Goal: Feedback & Contribution: Leave review/rating

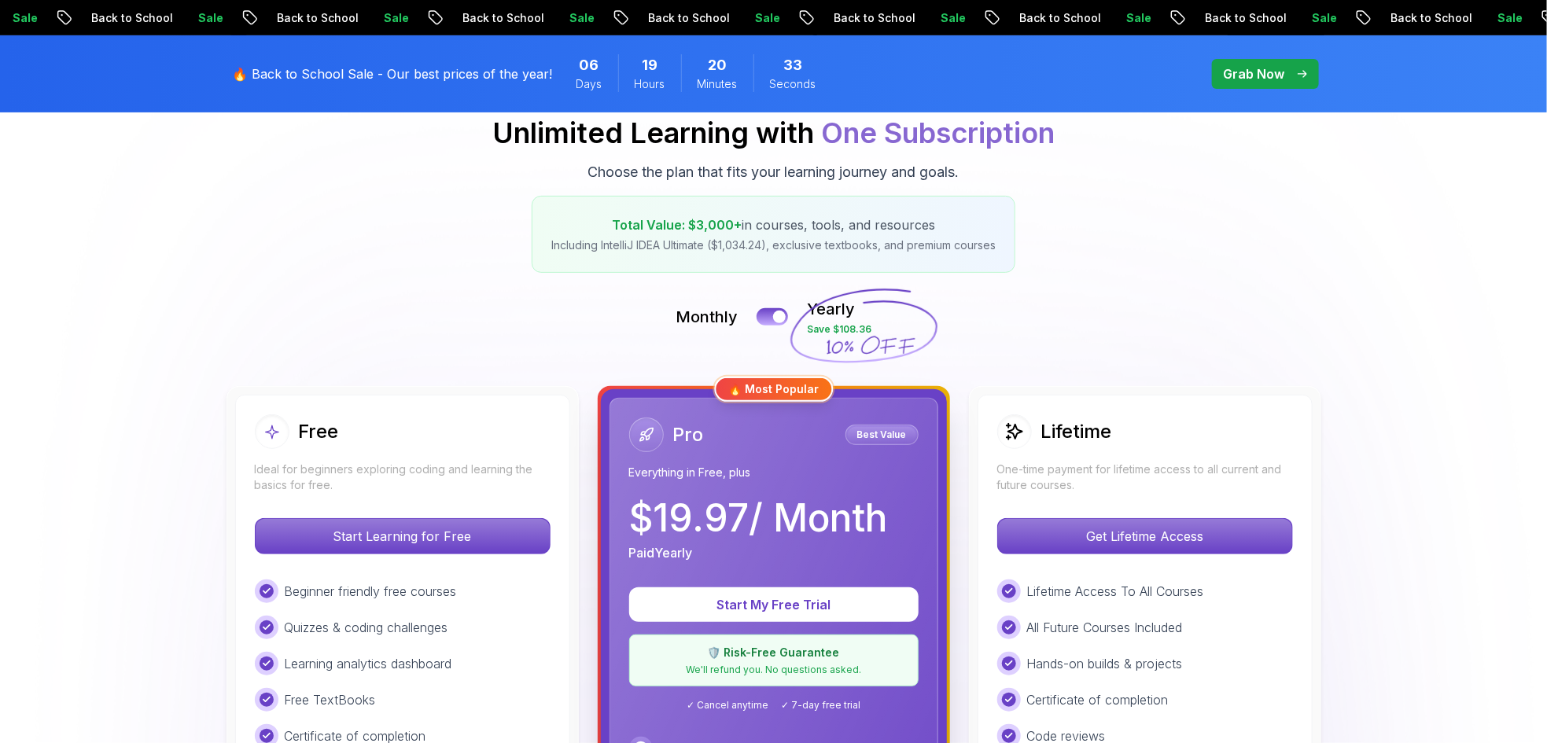
scroll to position [283, 0]
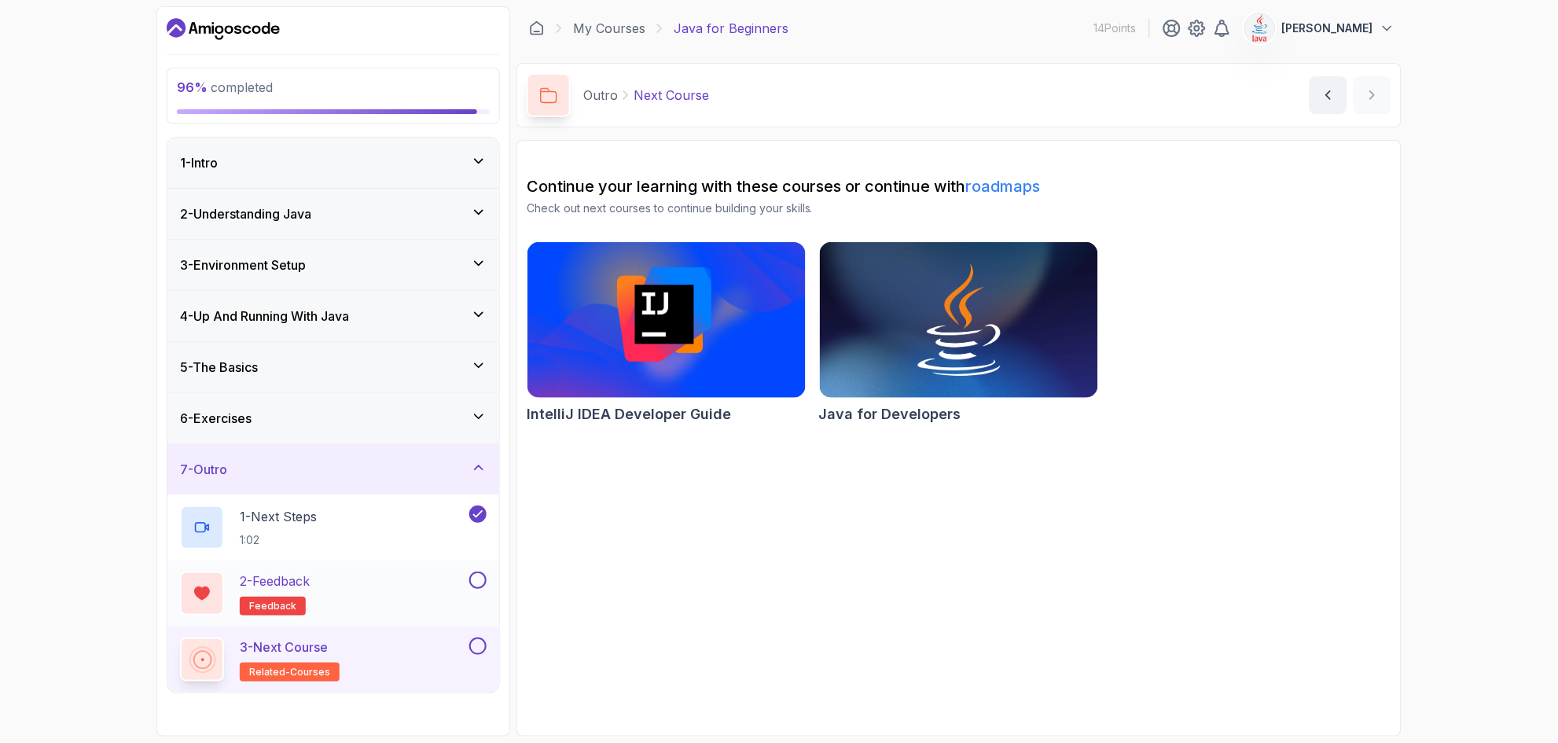
click at [385, 603] on div "2 - Feedback feedback" at bounding box center [323, 594] width 286 height 44
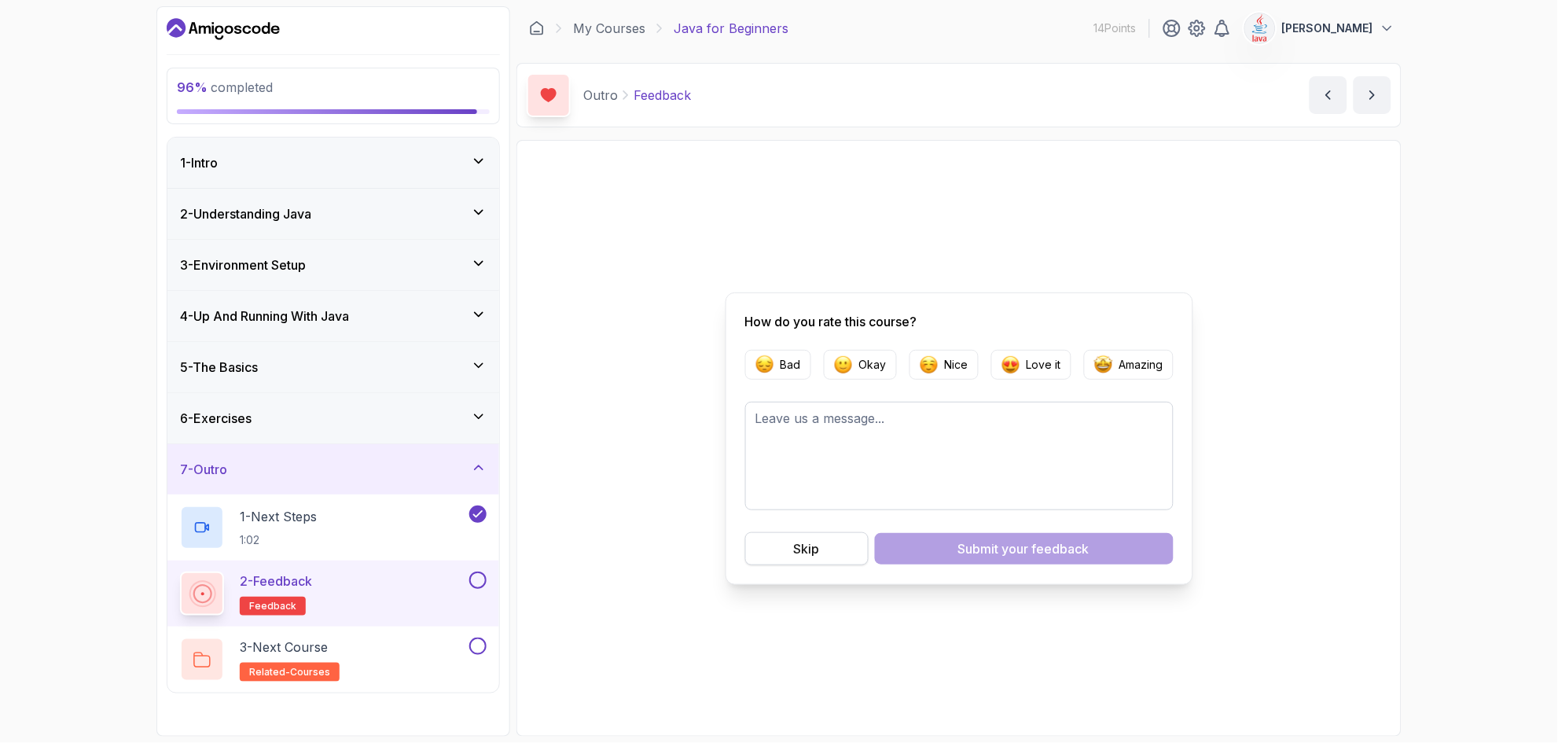
click at [829, 550] on button "Skip" at bounding box center [806, 548] width 123 height 33
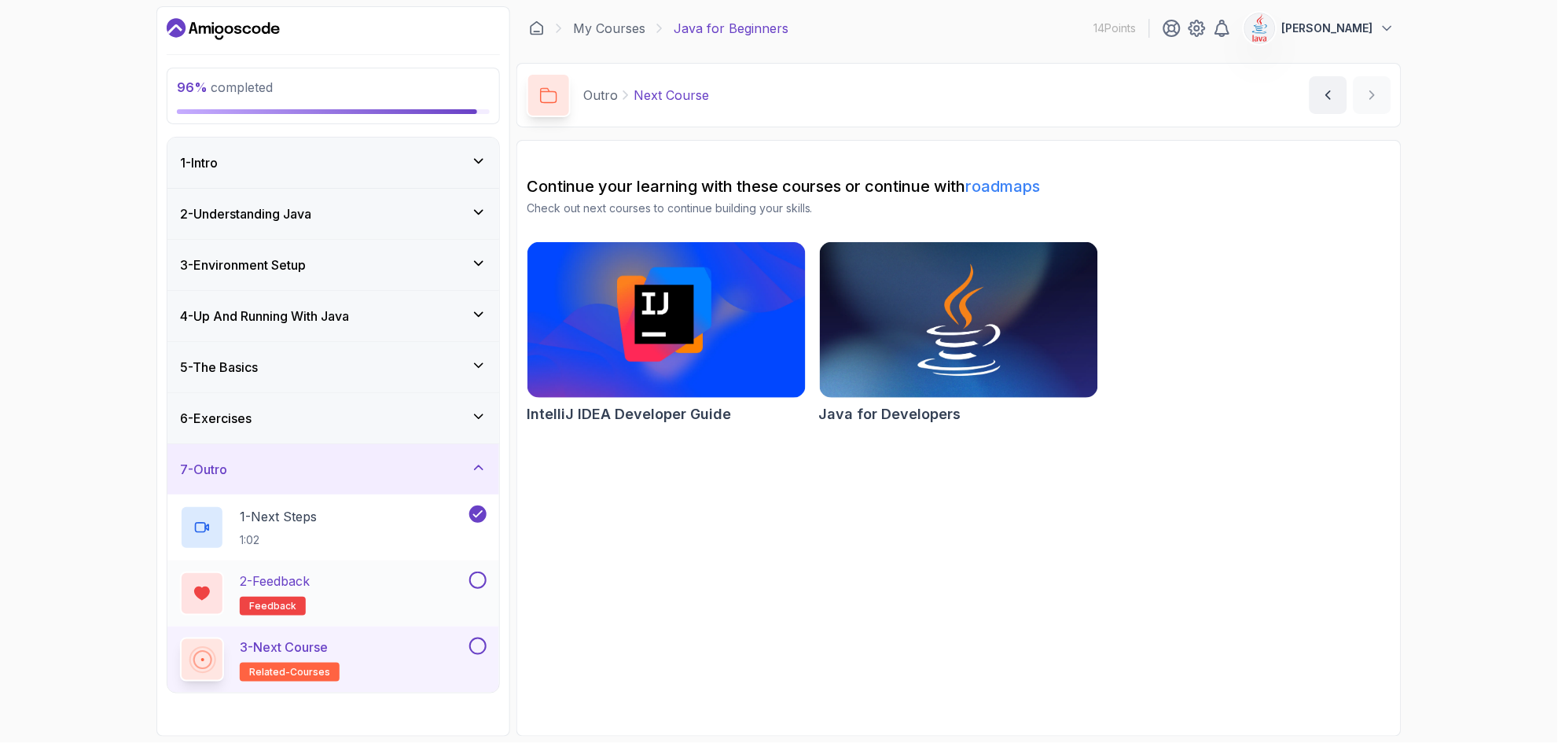
click at [477, 589] on button "2 - Feedback feedback" at bounding box center [333, 594] width 307 height 44
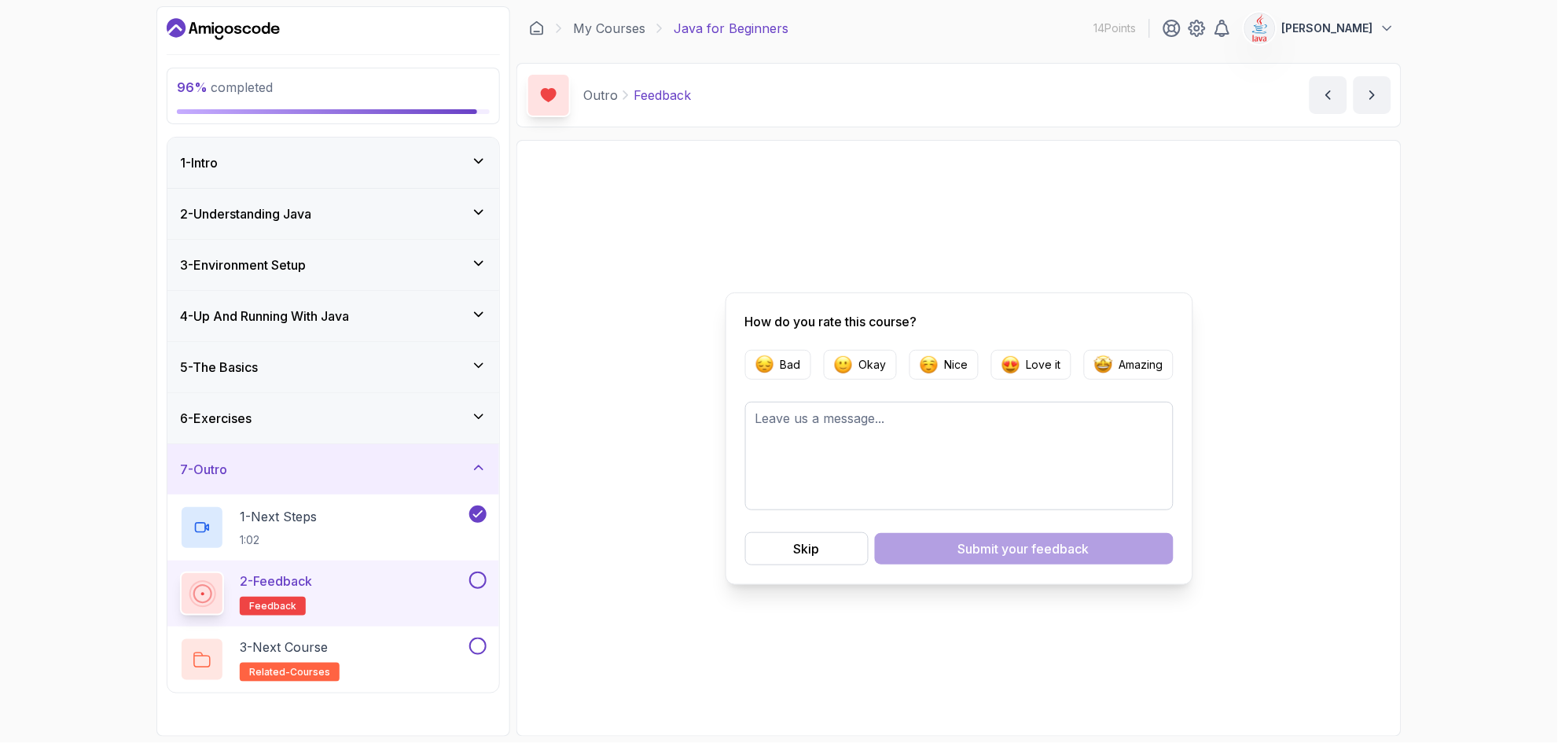
click at [475, 586] on button at bounding box center [477, 580] width 17 height 17
click at [896, 474] on textarea at bounding box center [959, 456] width 429 height 109
click at [946, 368] on p "Nice" at bounding box center [957, 365] width 24 height 16
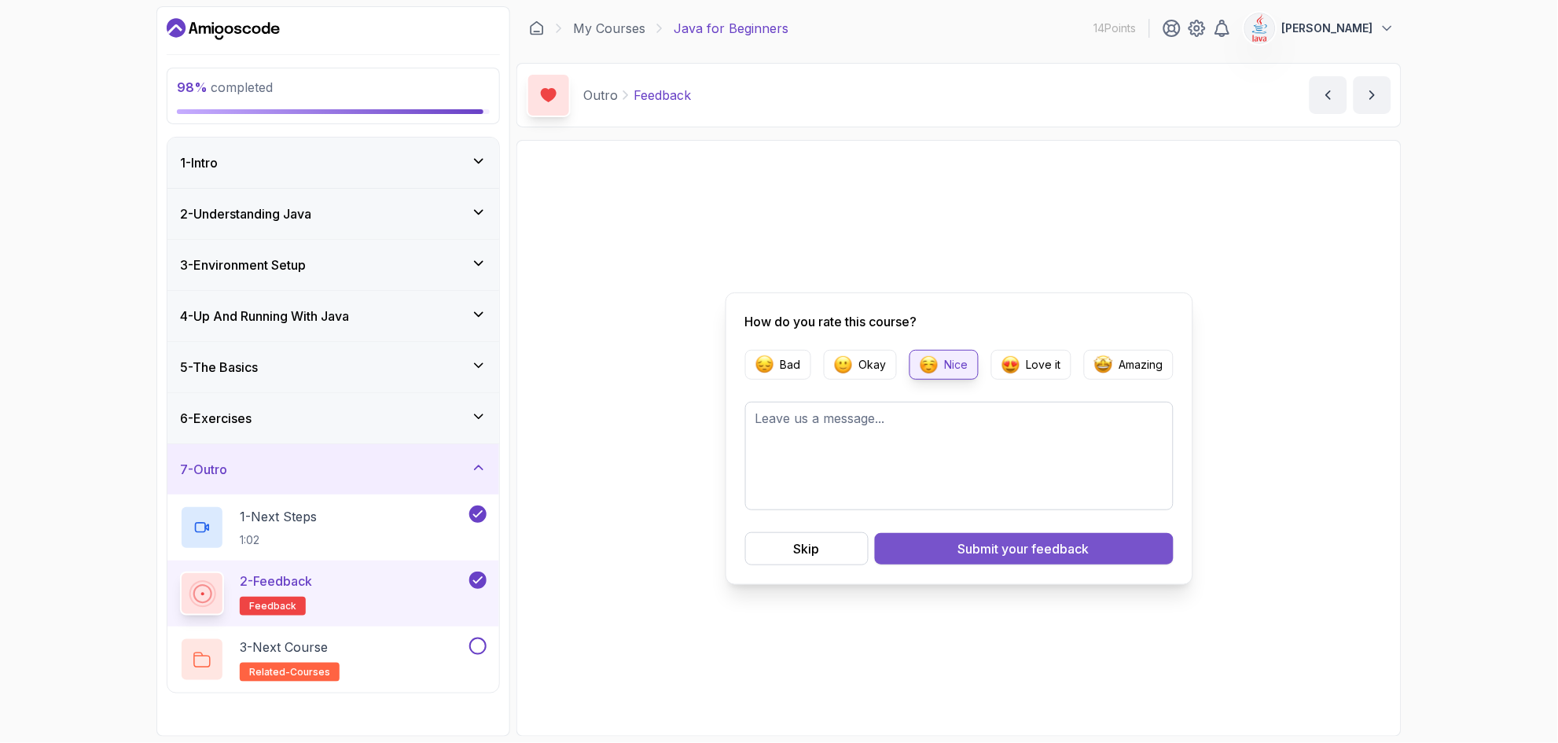
click at [955, 550] on button "Submit your feedback" at bounding box center [1024, 548] width 299 height 31
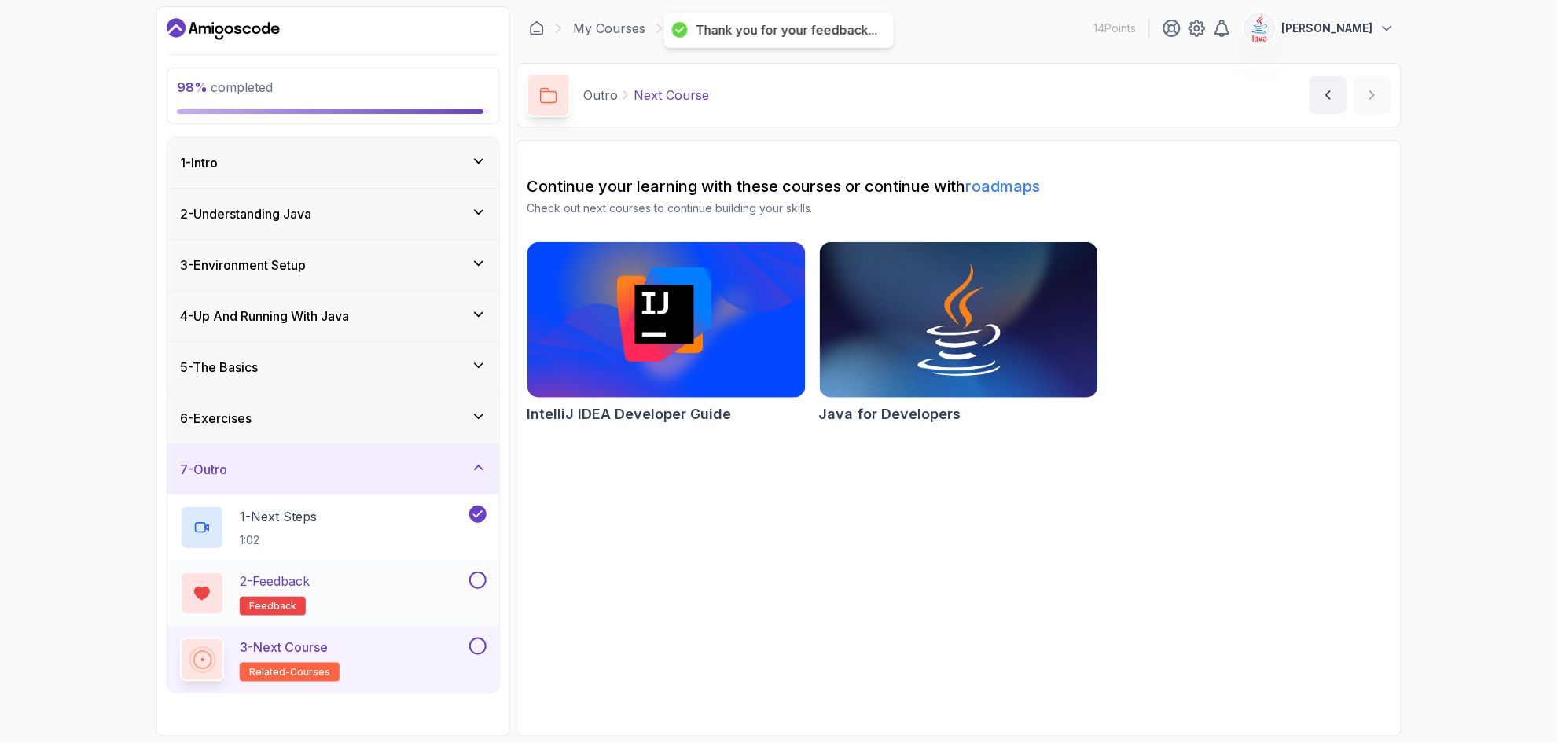
click at [475, 585] on button at bounding box center [477, 580] width 17 height 17
click at [382, 602] on div "2 - Feedback feedback" at bounding box center [323, 594] width 286 height 44
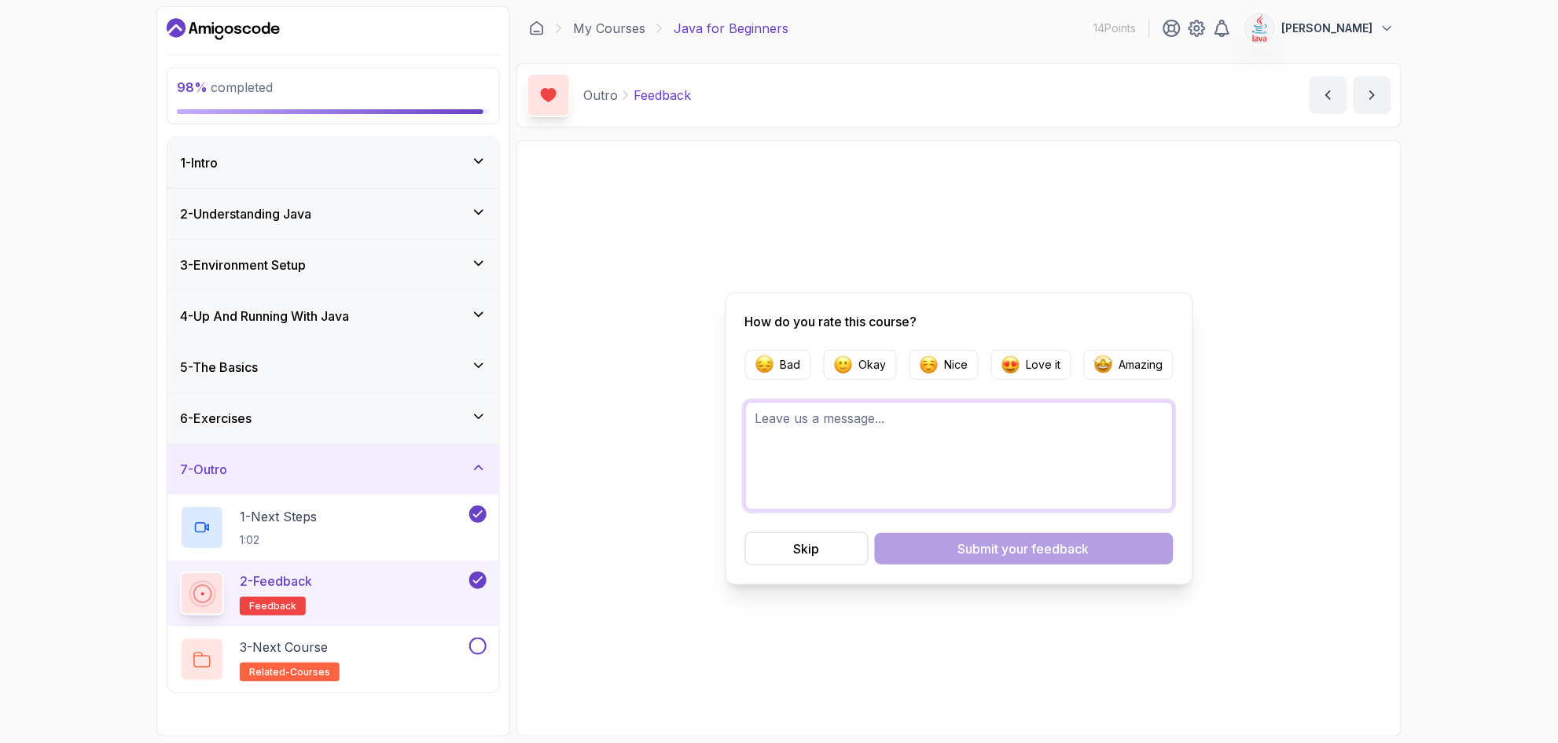
click at [782, 452] on textarea at bounding box center [959, 456] width 429 height 109
type textarea "Good ok"
click at [947, 370] on p "Nice" at bounding box center [957, 365] width 24 height 16
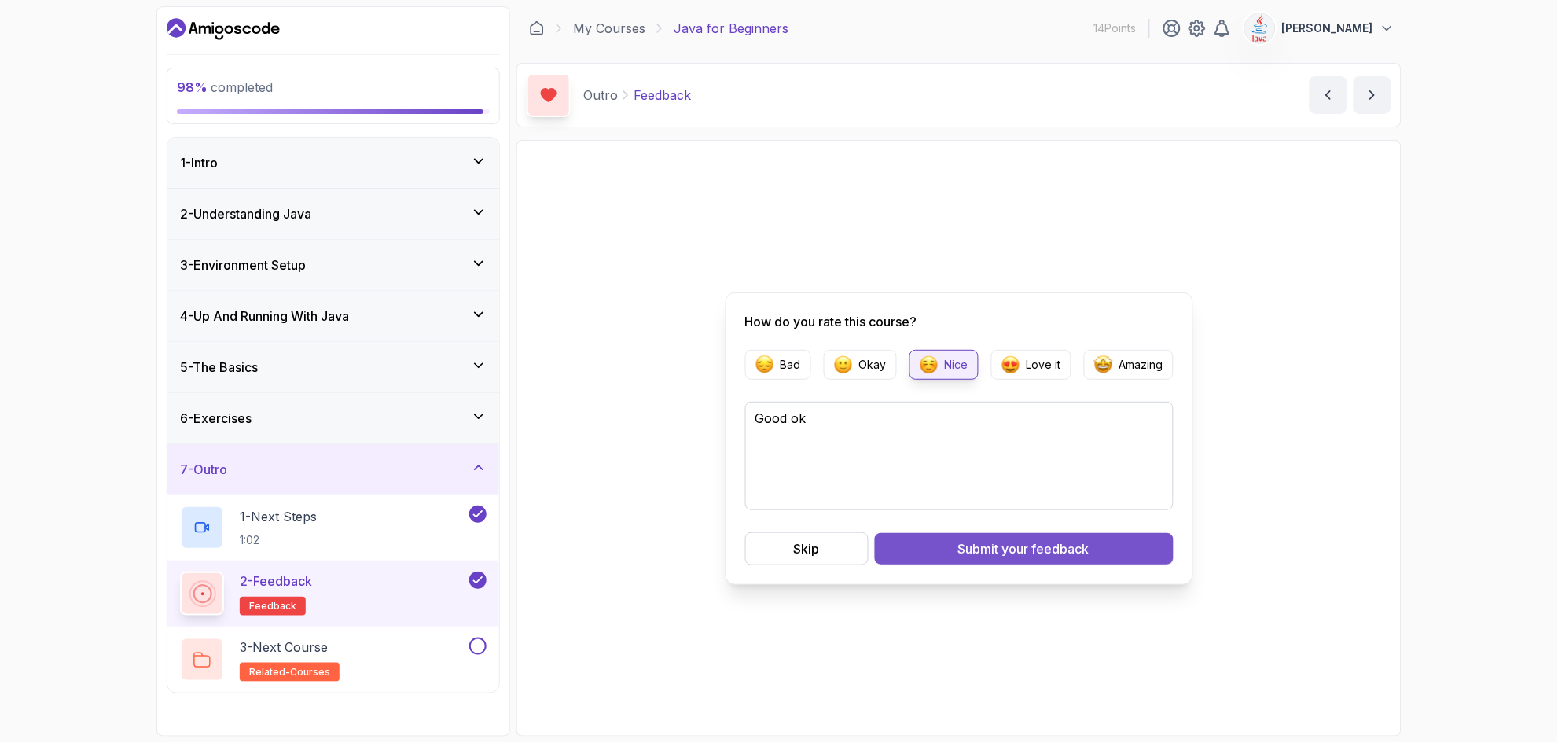
click at [976, 550] on div "Submit your feedback" at bounding box center [1024, 548] width 131 height 19
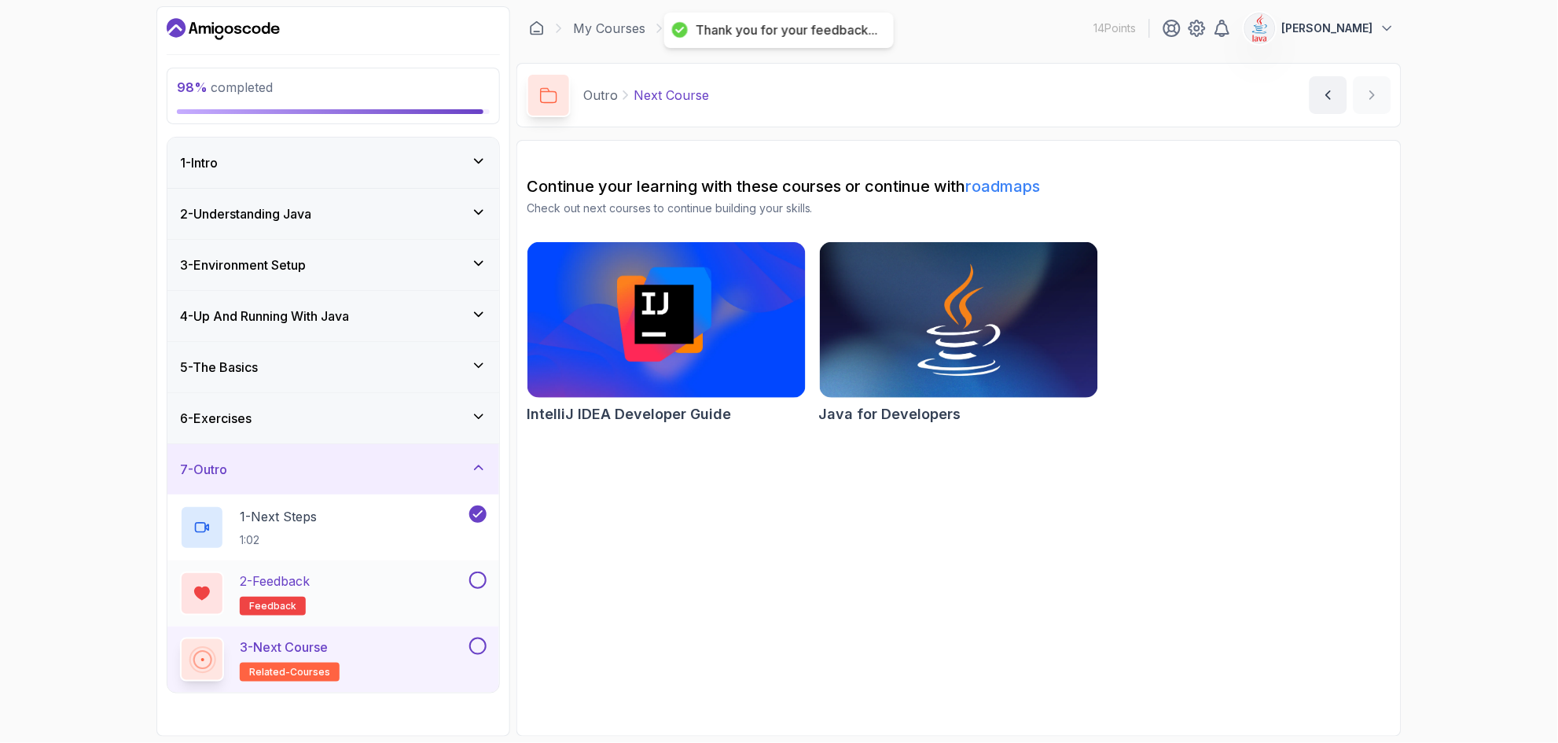
click at [454, 581] on div "2 - Feedback feedback" at bounding box center [323, 594] width 286 height 44
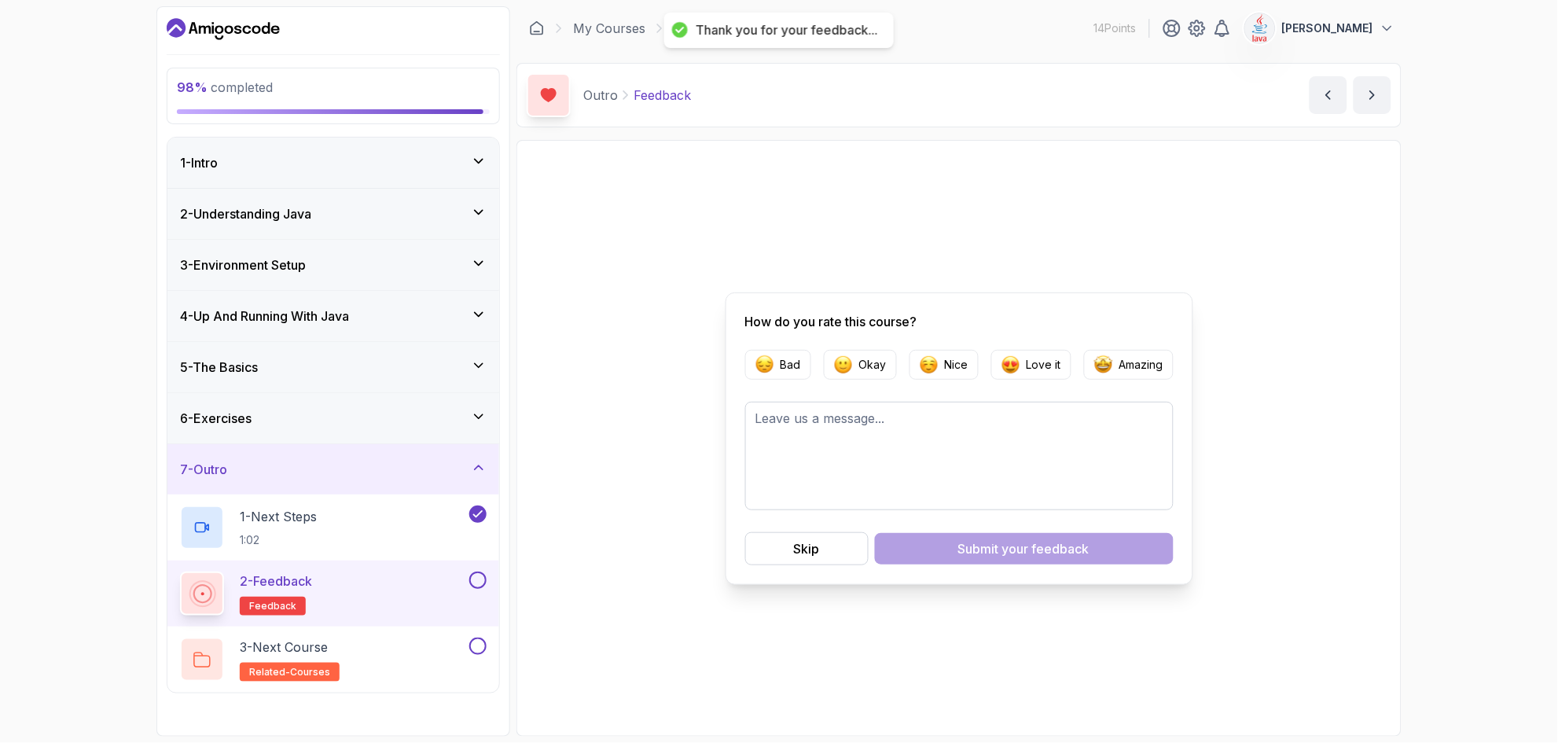
click at [473, 580] on button at bounding box center [477, 580] width 17 height 17
click at [377, 657] on div "3 - Next Course related-courses" at bounding box center [323, 660] width 286 height 44
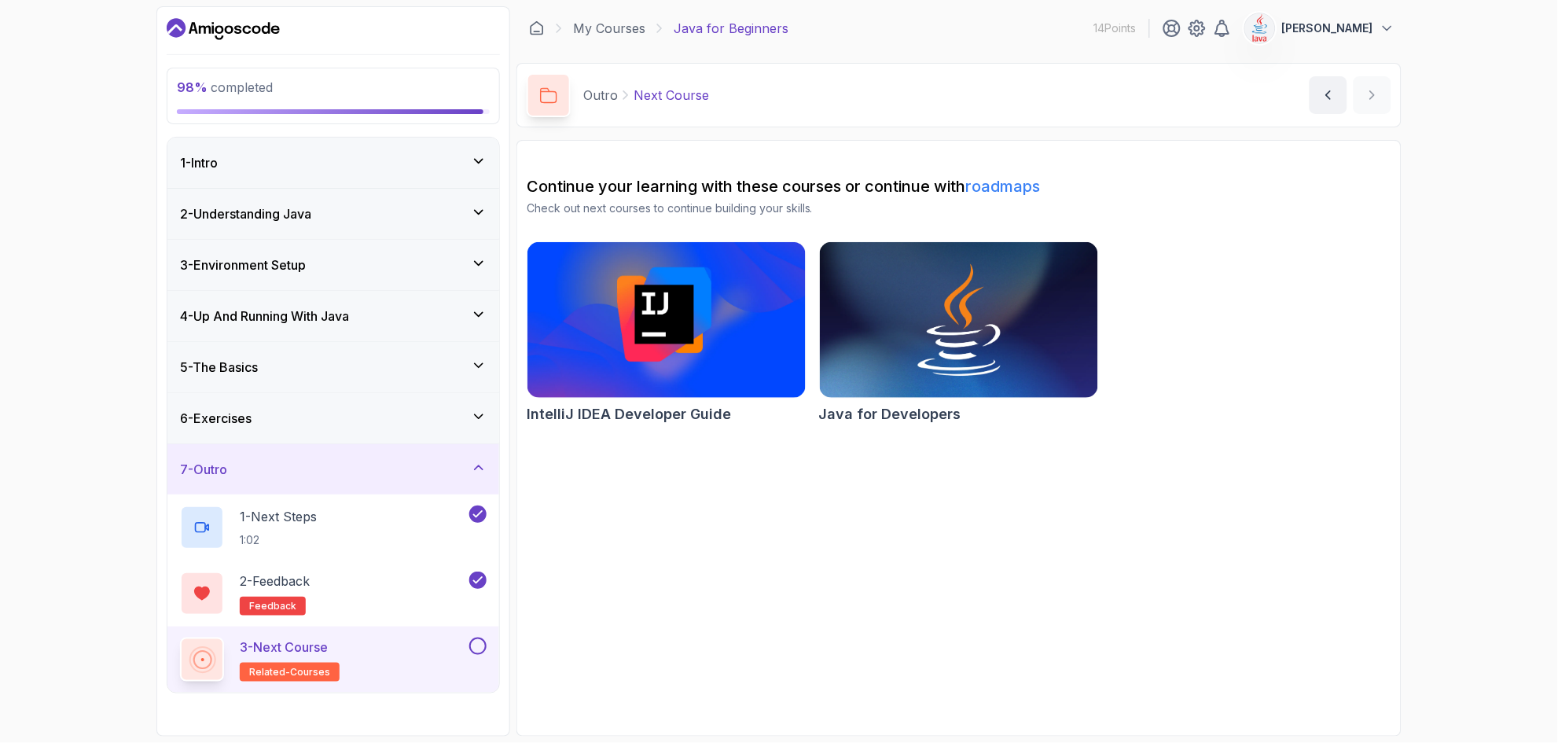
click at [475, 652] on button at bounding box center [477, 646] width 17 height 17
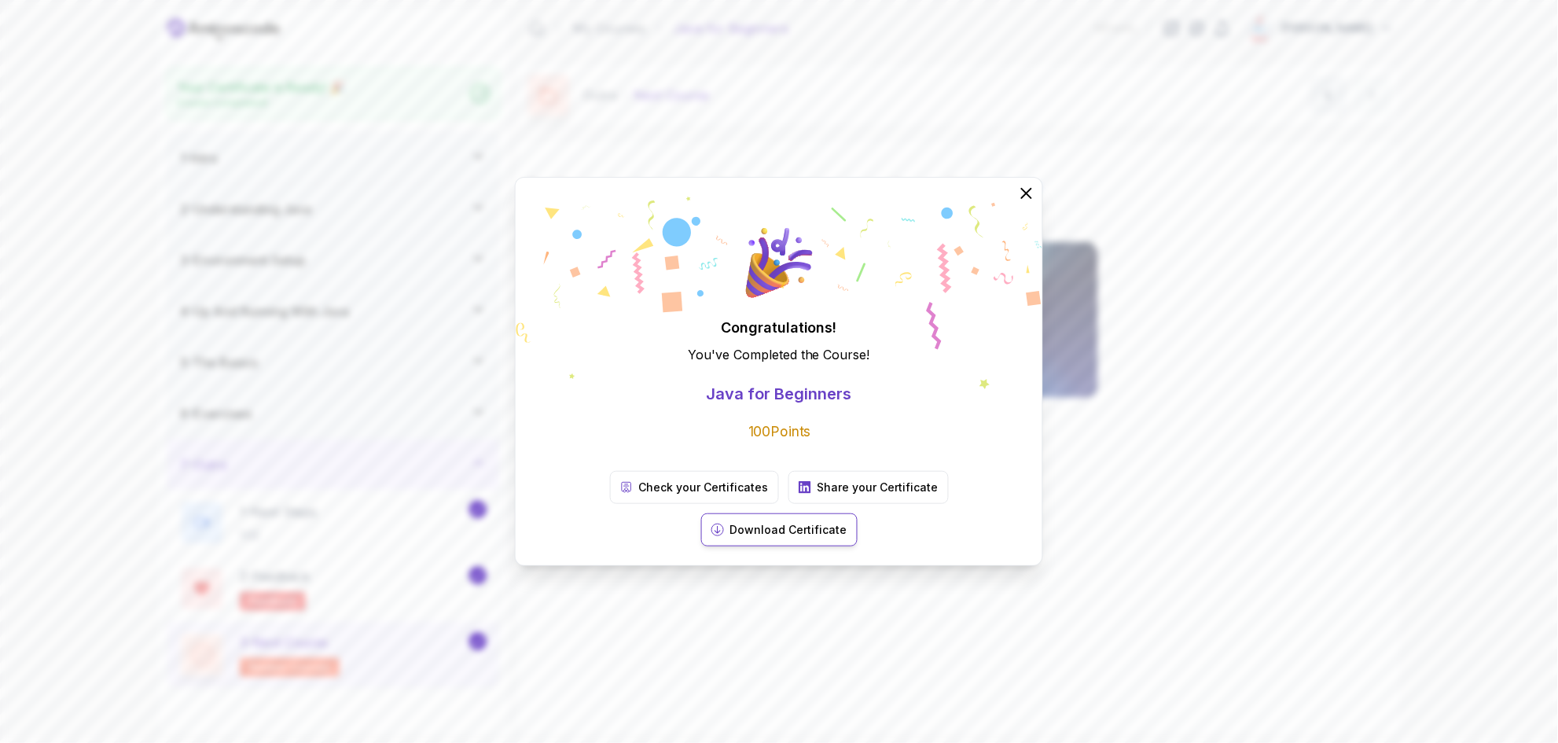
click at [848, 522] on p "Download Certificate" at bounding box center [788, 530] width 117 height 16
